Goal: Download file/media

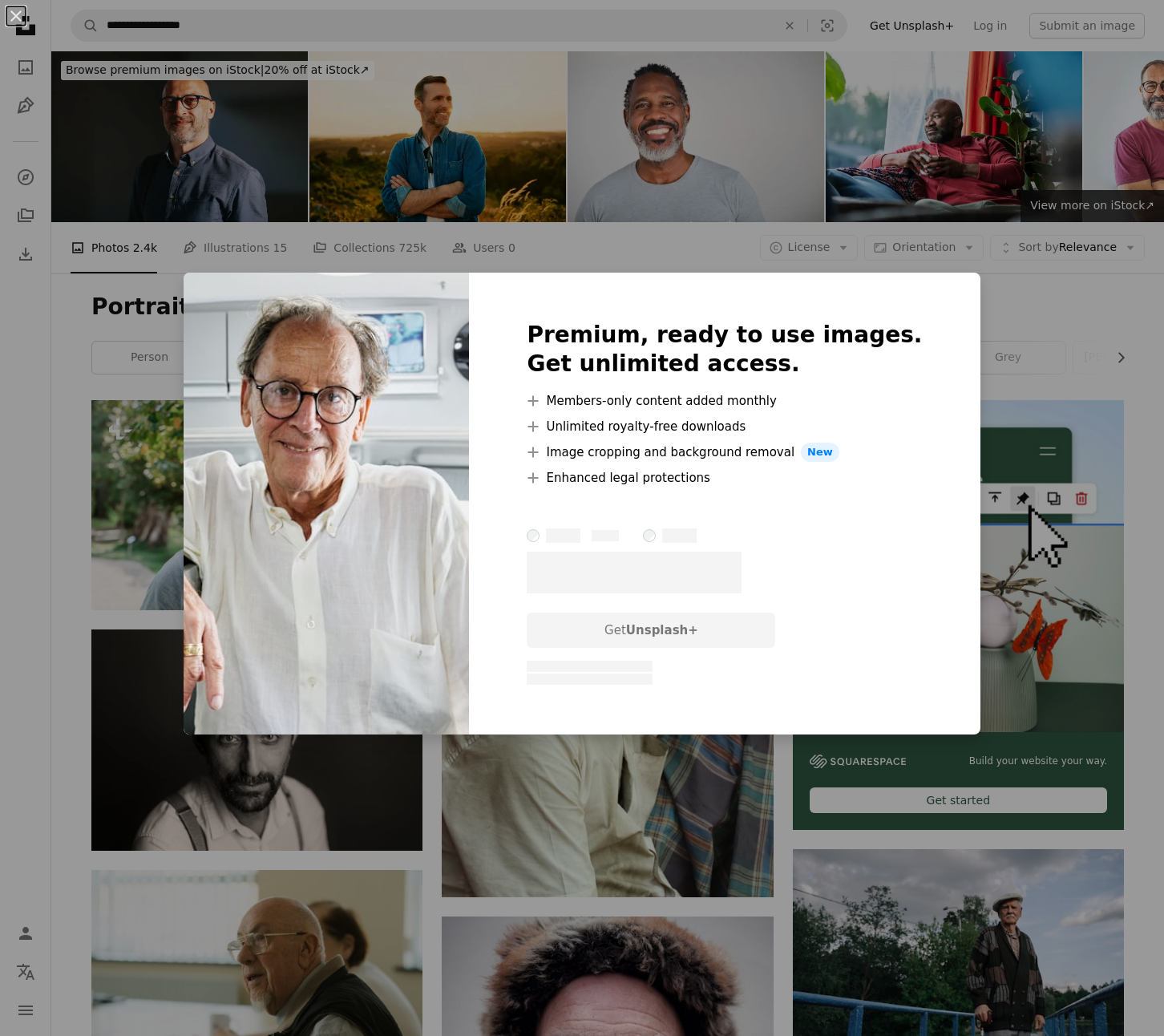
scroll to position [1241, 0]
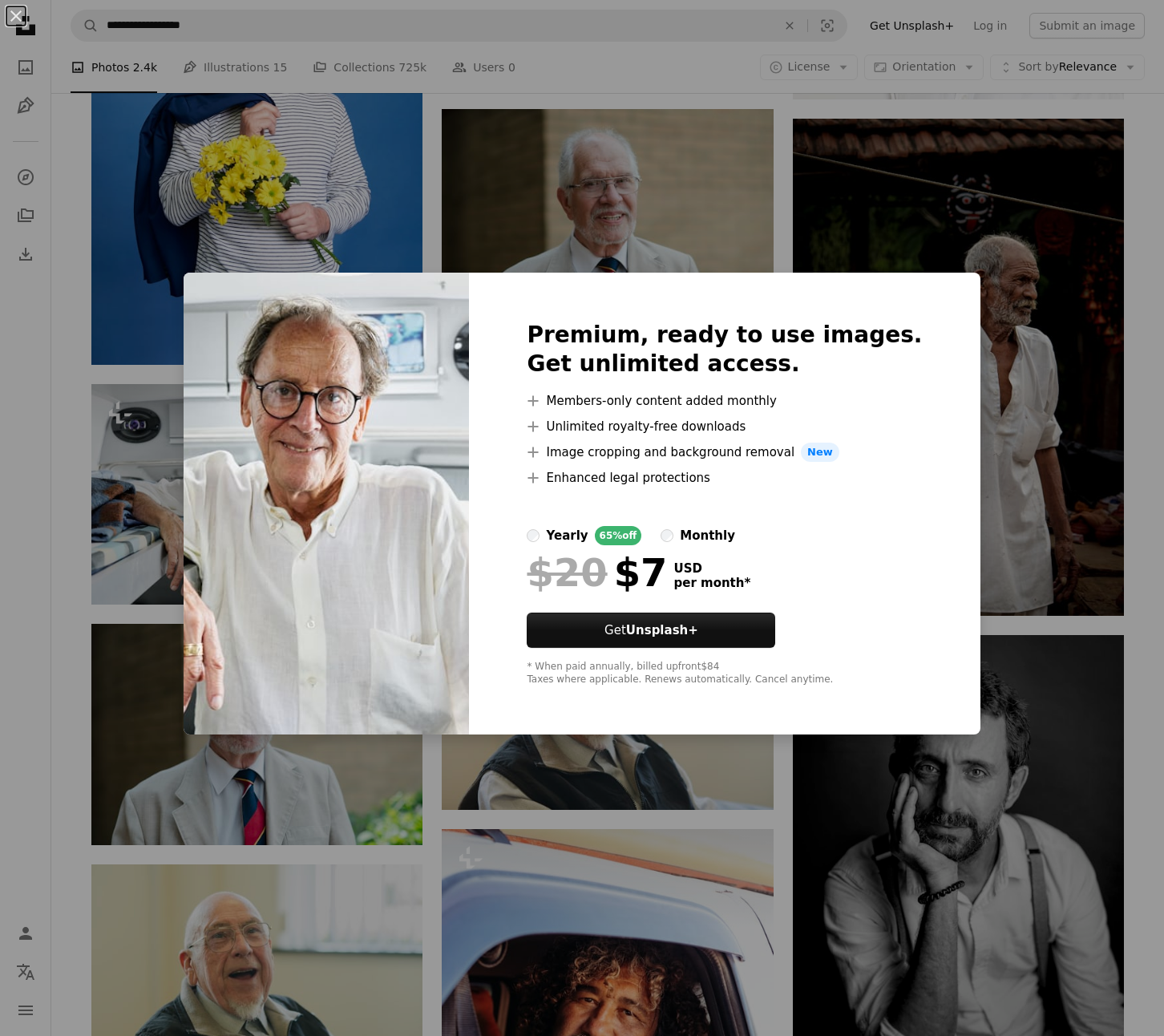
click at [987, 331] on div "An X shape Premium, ready to use images. Get unlimited access. A plus sign Memb…" at bounding box center [582, 518] width 1164 height 1036
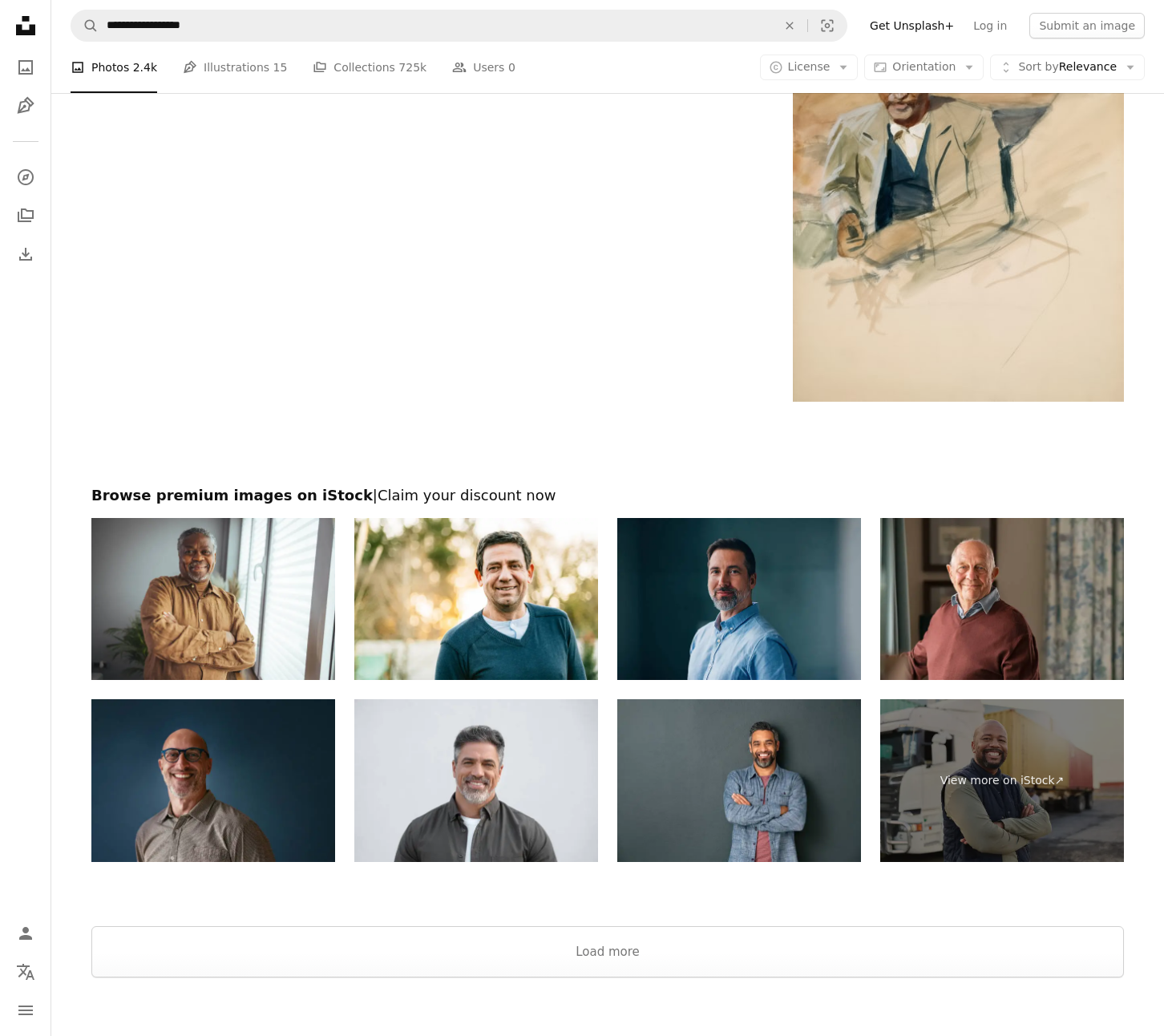
scroll to position [2720, 0]
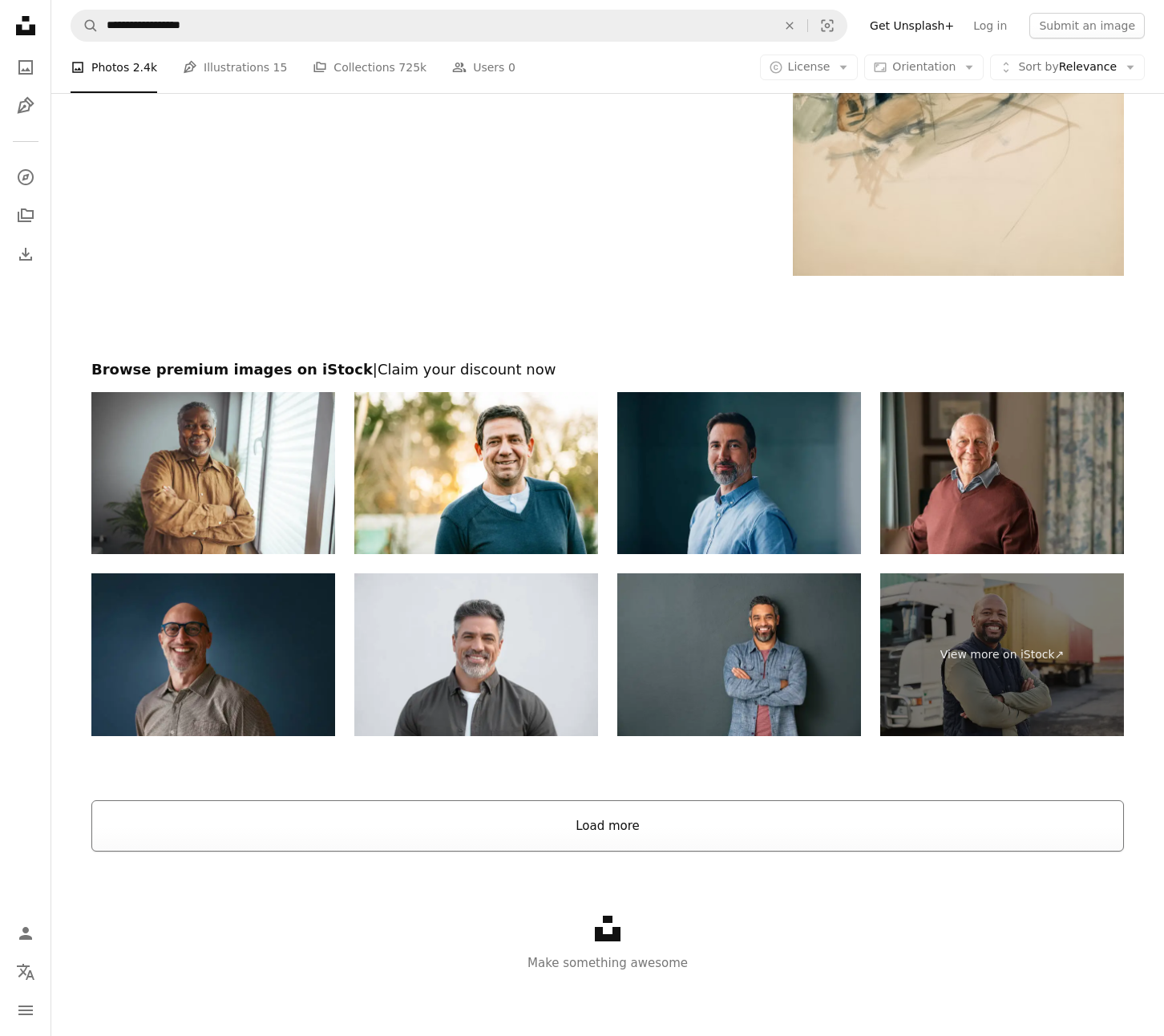
click at [601, 815] on button "Load more" at bounding box center [608, 825] width 1033 height 51
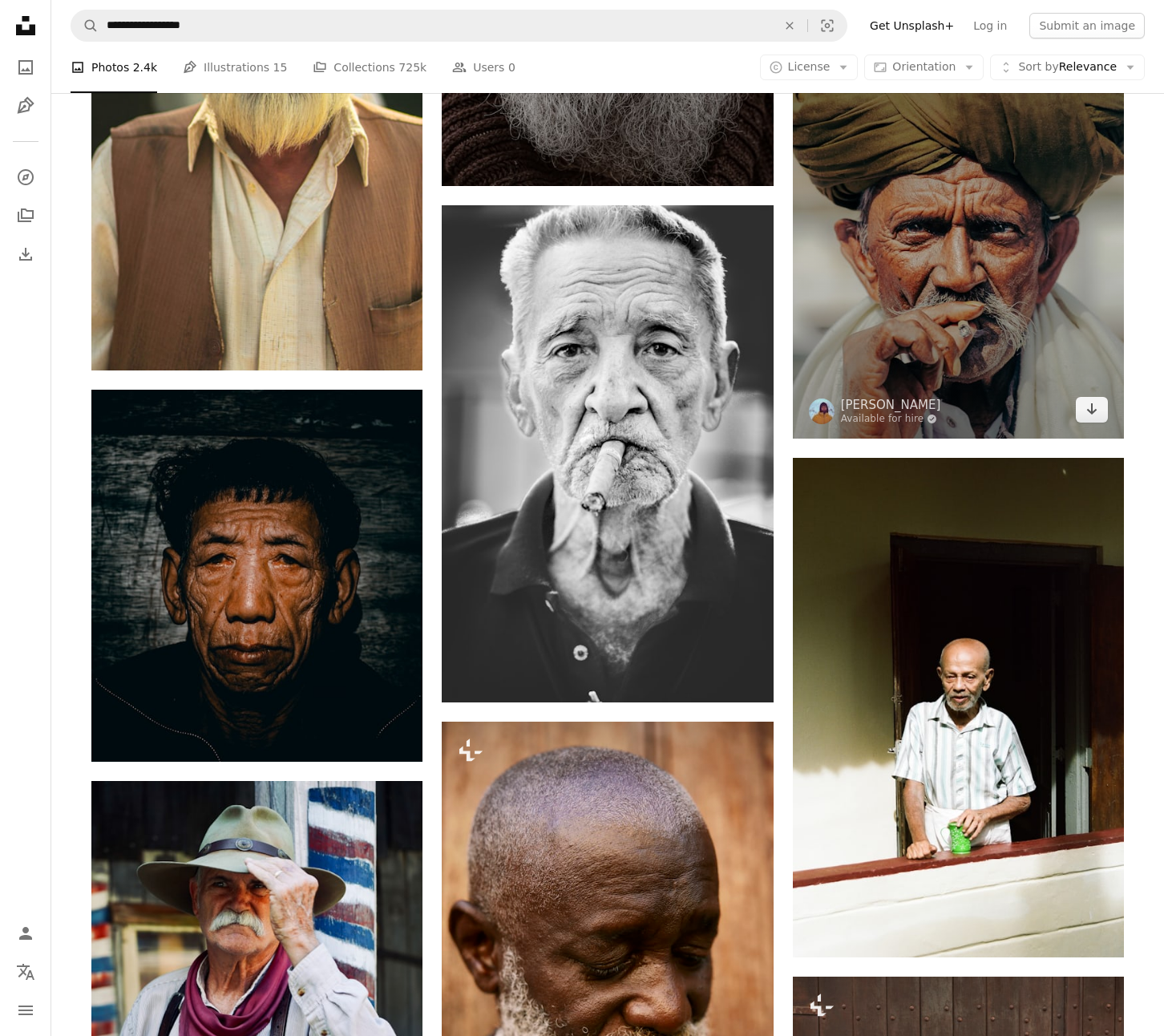
scroll to position [25008, 0]
